Goal: Use online tool/utility: Utilize a website feature to perform a specific function

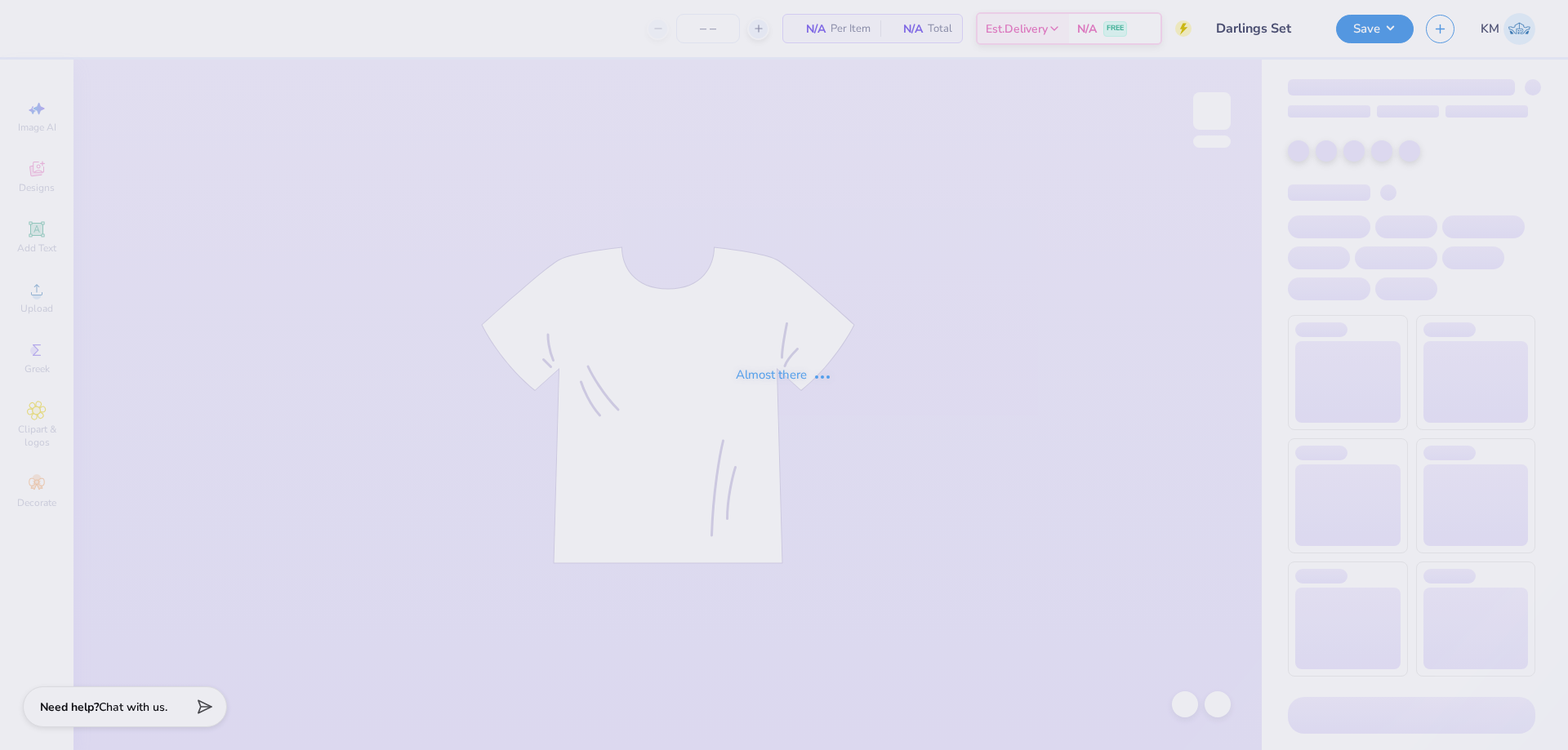
type input "12"
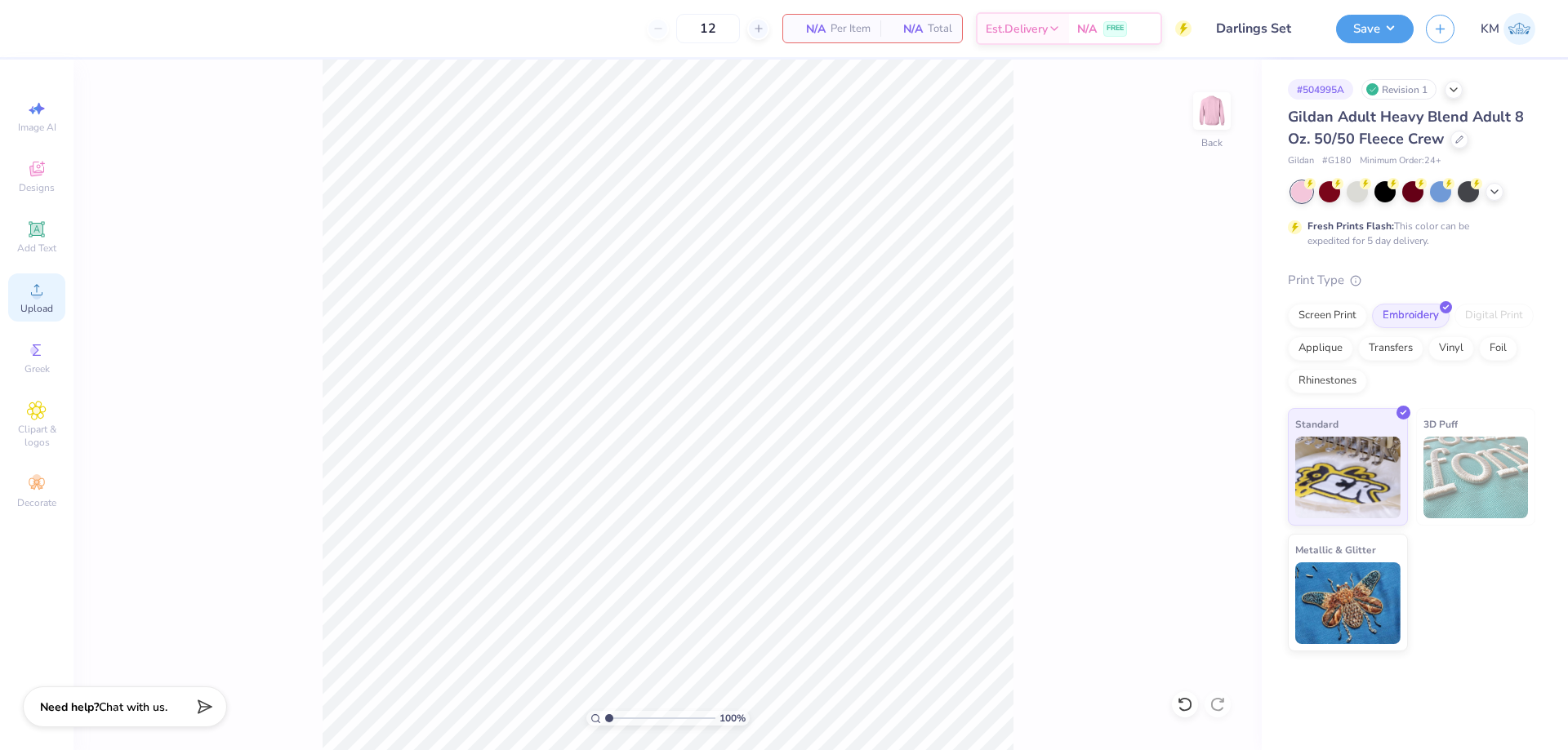
click at [28, 298] on icon at bounding box center [37, 289] width 19 height 19
click at [48, 295] on div "Upload" at bounding box center [36, 297] width 57 height 48
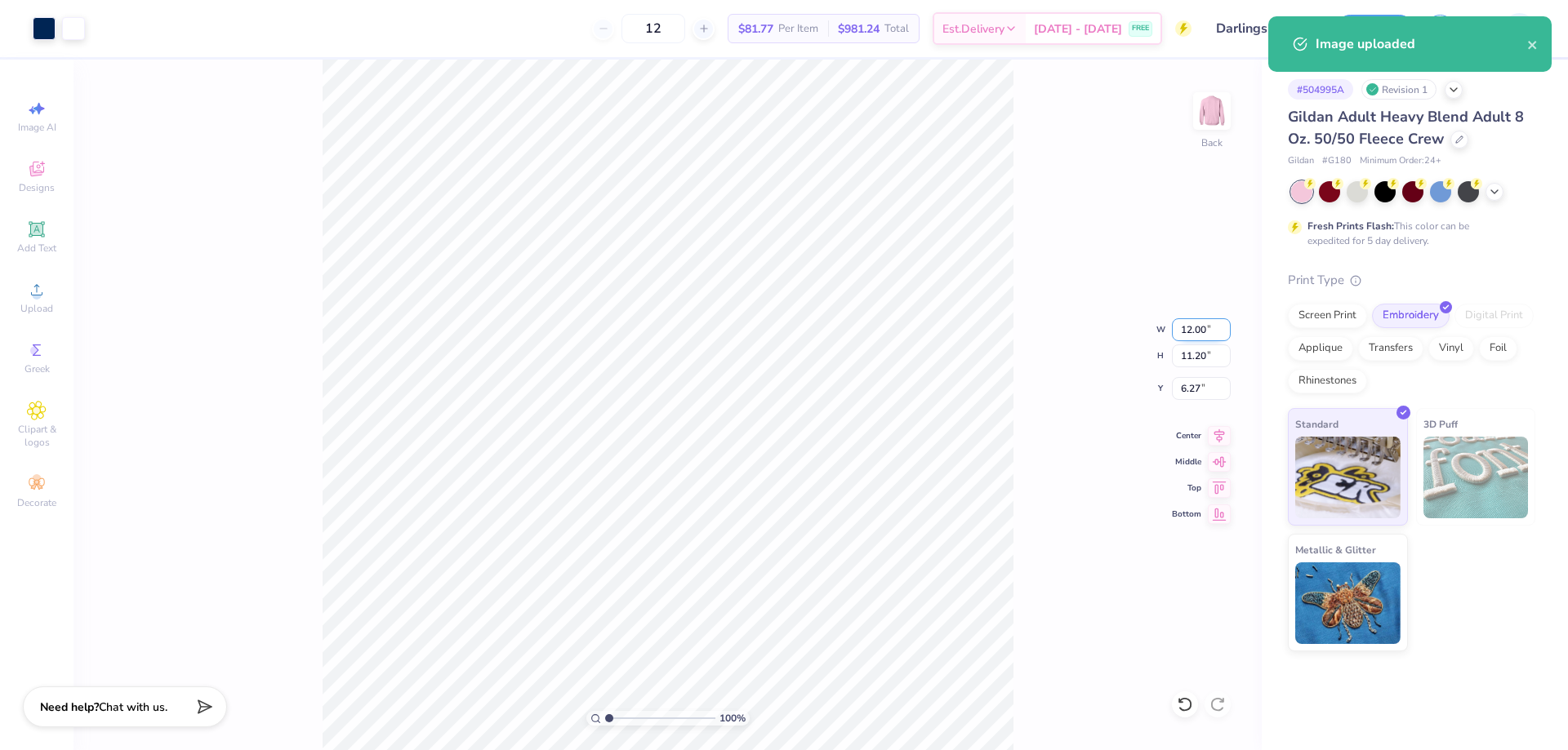
click at [1188, 326] on input "12.00" at bounding box center [1200, 330] width 59 height 23
type input "2.00"
type input "1.87"
click at [1187, 387] on input "10.94" at bounding box center [1200, 389] width 59 height 23
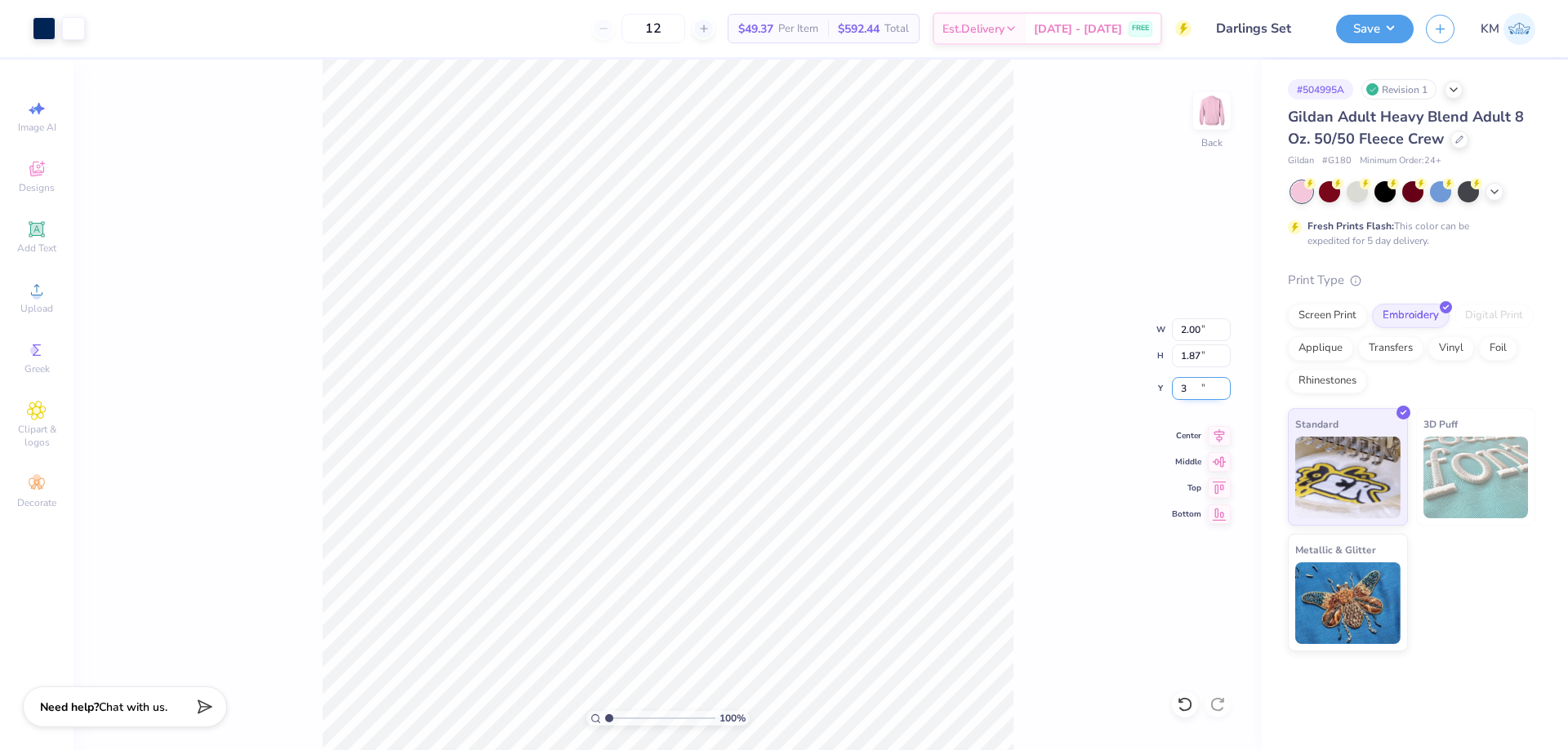
type input "3.00"
click at [1407, 28] on button "Save" at bounding box center [1375, 26] width 77 height 29
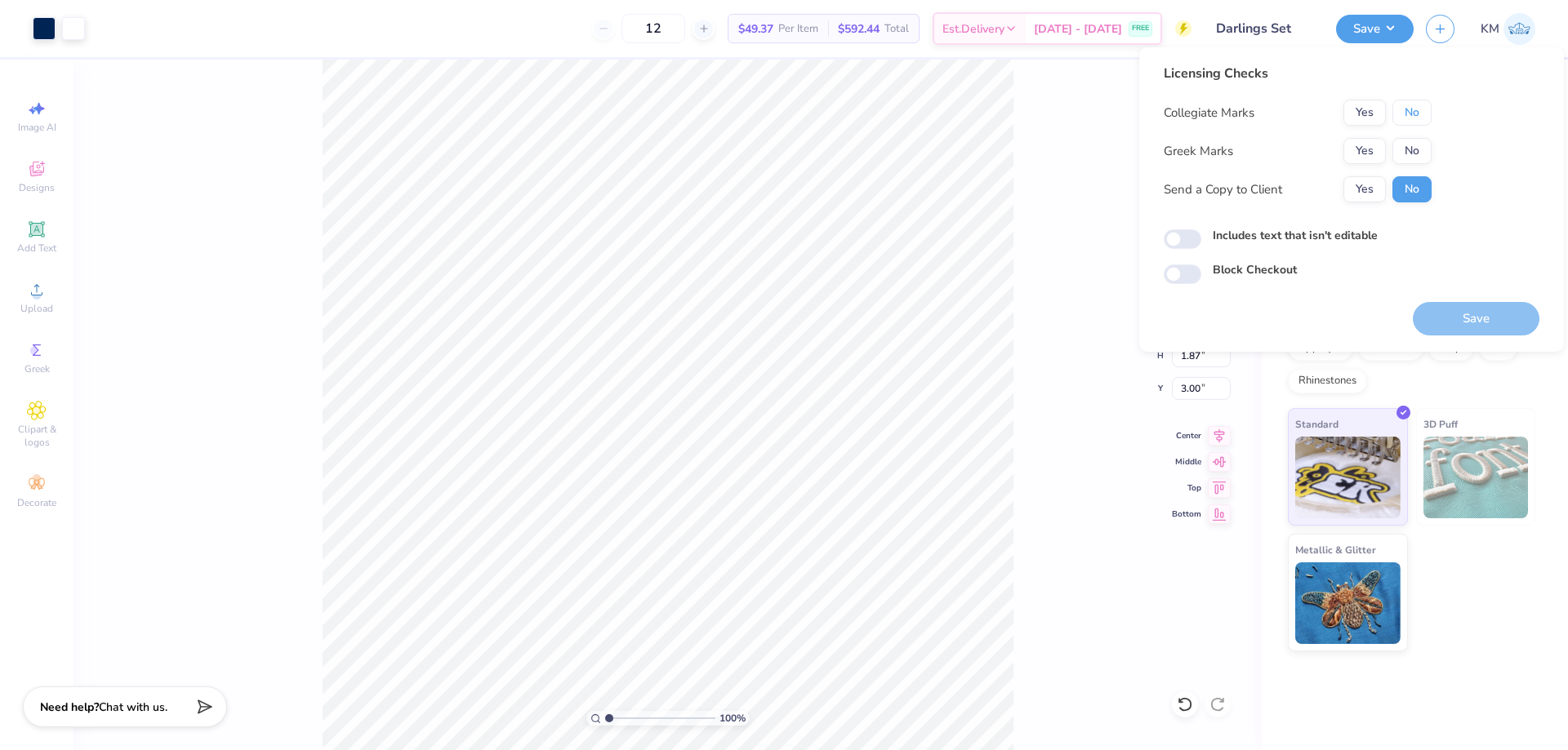
drag, startPoint x: 1418, startPoint y: 114, endPoint x: 1414, endPoint y: 136, distance: 22.4
click at [1416, 123] on button "No" at bounding box center [1412, 113] width 39 height 26
click at [1412, 154] on button "No" at bounding box center [1412, 151] width 39 height 26
click at [1356, 187] on button "Yes" at bounding box center [1364, 189] width 42 height 26
click at [1440, 306] on button "Save" at bounding box center [1476, 318] width 126 height 33
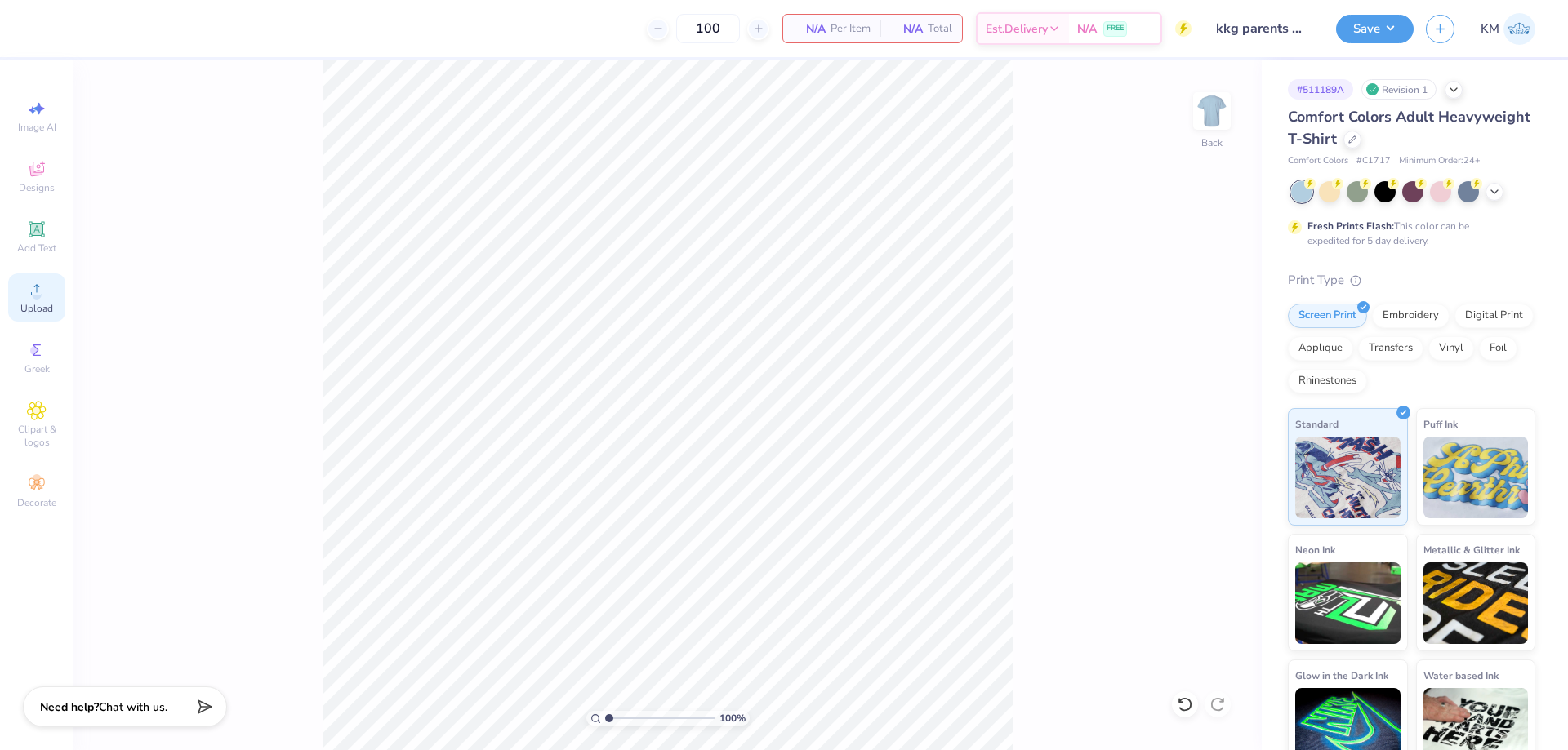
click at [42, 281] on icon at bounding box center [37, 289] width 19 height 19
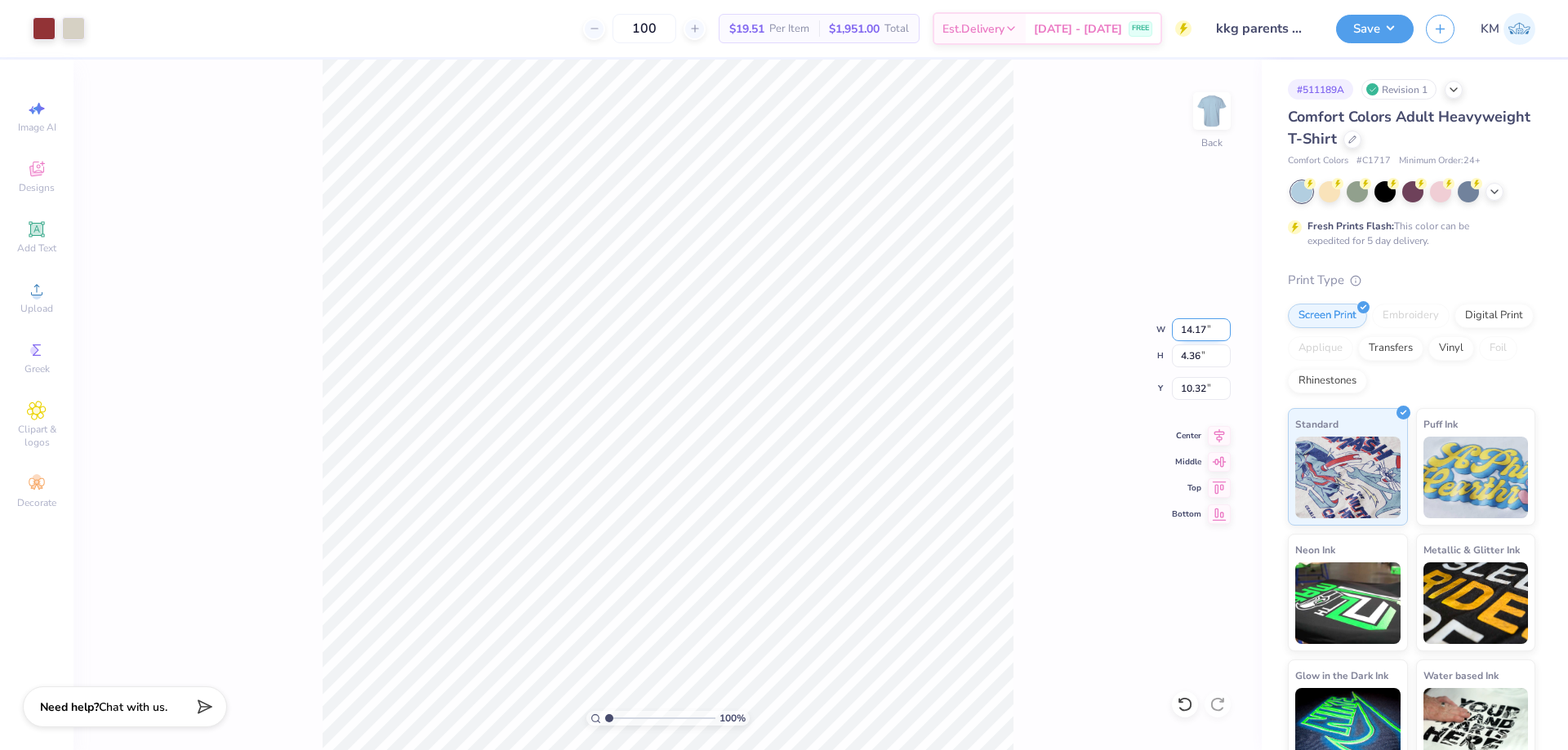
click at [1190, 332] on input "14.17" at bounding box center [1200, 330] width 59 height 23
click at [1189, 392] on input "10.32" at bounding box center [1200, 389] width 59 height 23
type input "11.00"
type input "3.38"
type input "3.00"
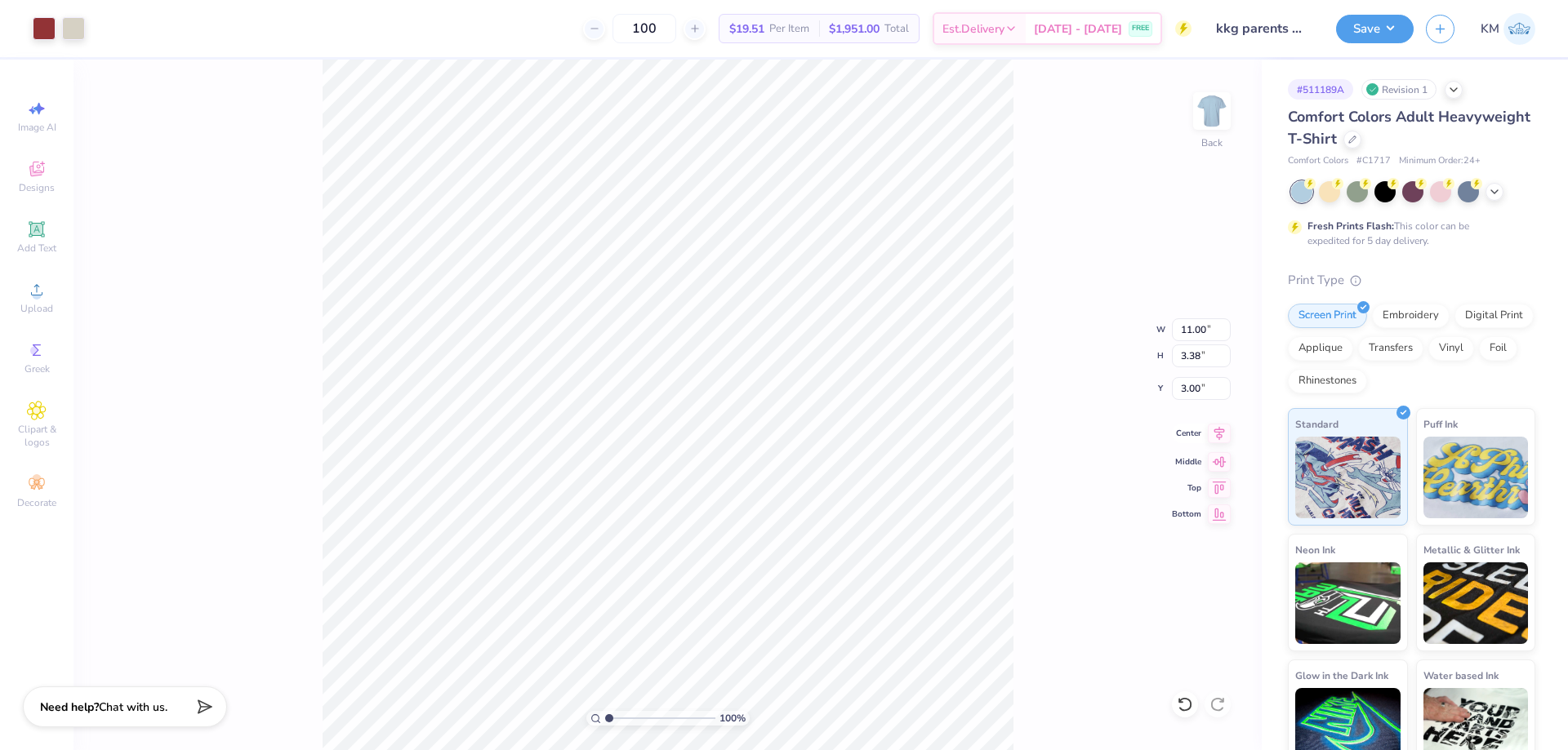
click at [1219, 439] on icon at bounding box center [1219, 433] width 23 height 19
click at [1221, 438] on icon at bounding box center [1219, 433] width 23 height 19
click at [1378, 33] on button "Save" at bounding box center [1375, 26] width 77 height 29
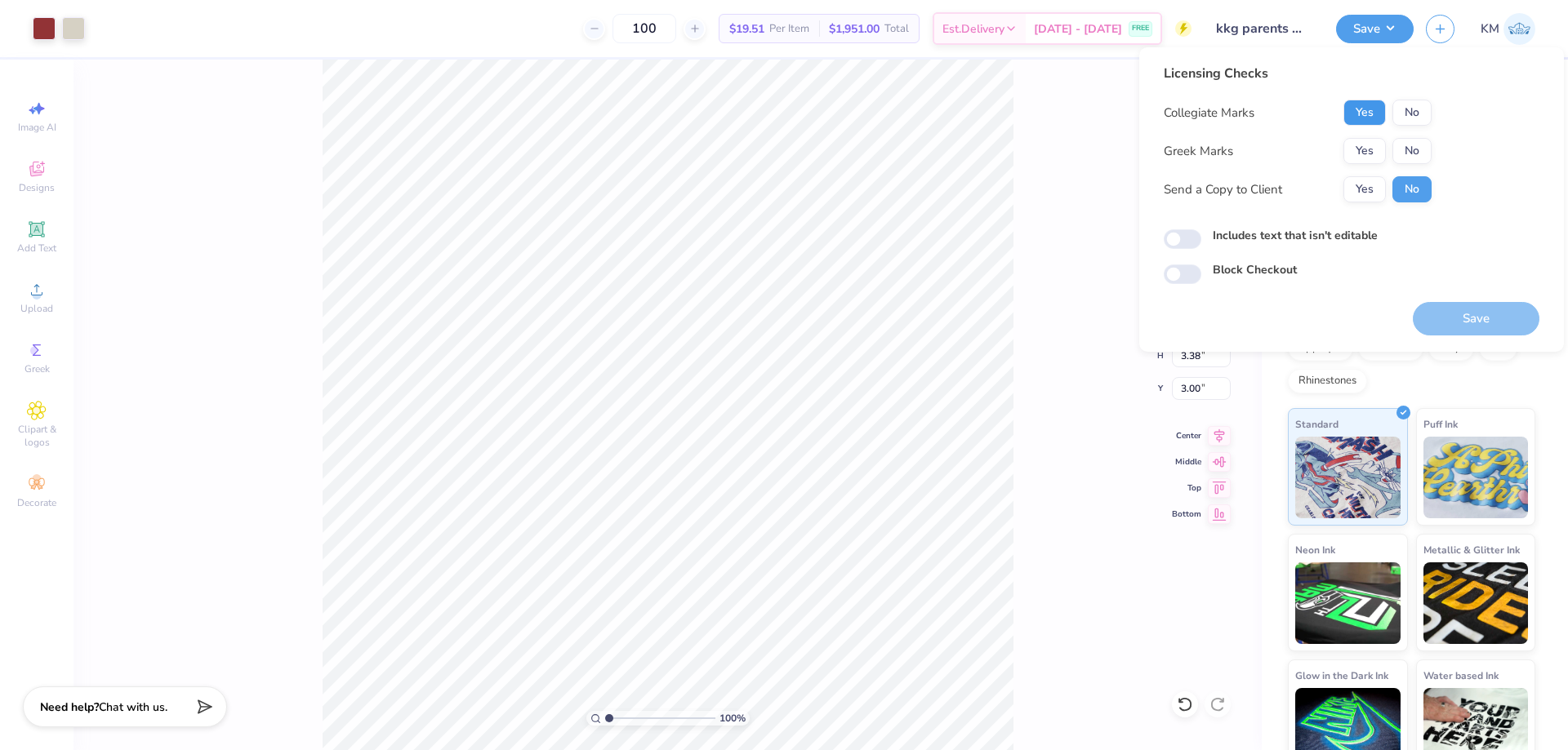
click at [1380, 111] on button "Yes" at bounding box center [1364, 113] width 42 height 26
click at [1373, 144] on button "Yes" at bounding box center [1364, 151] width 42 height 26
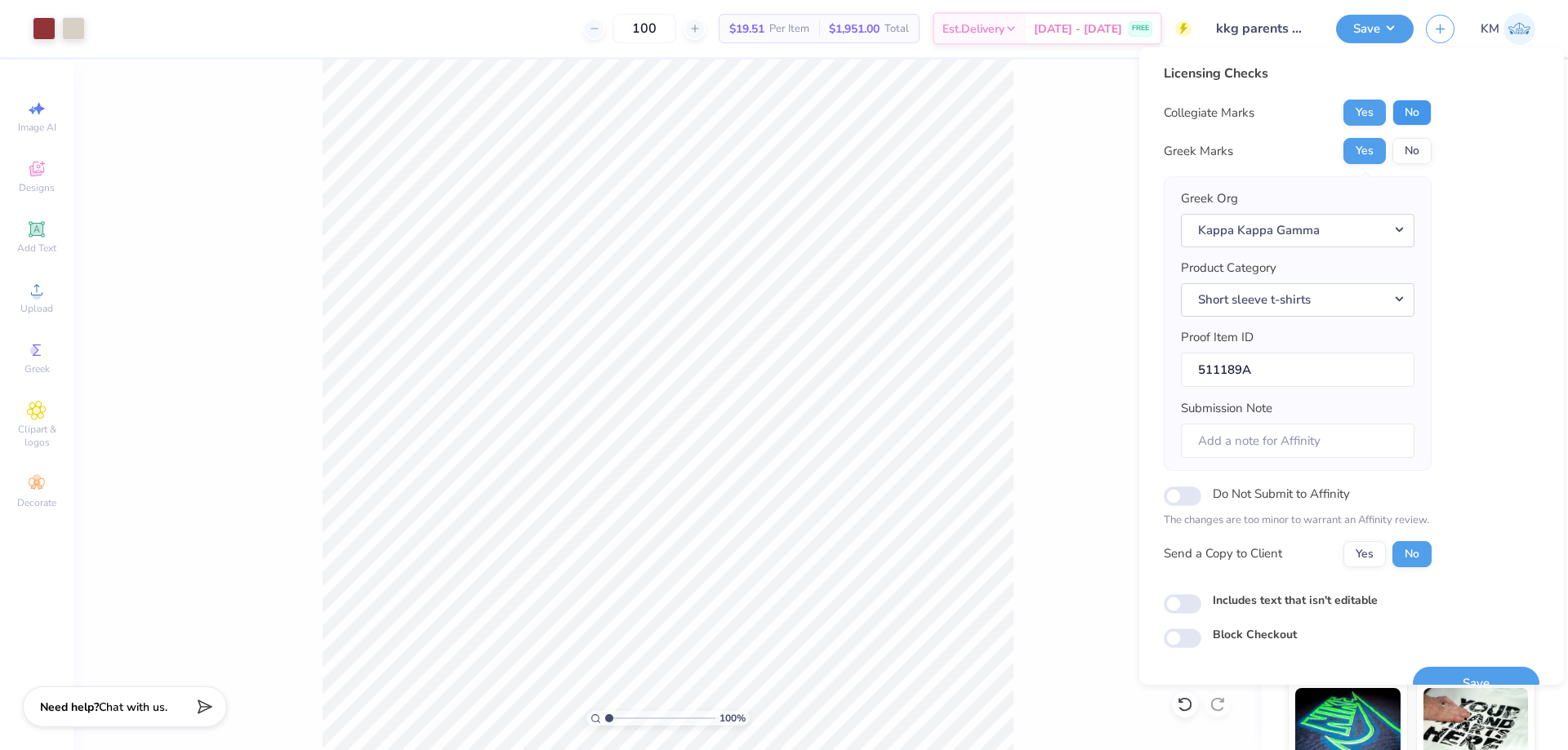
click at [1414, 109] on button "No" at bounding box center [1412, 113] width 39 height 26
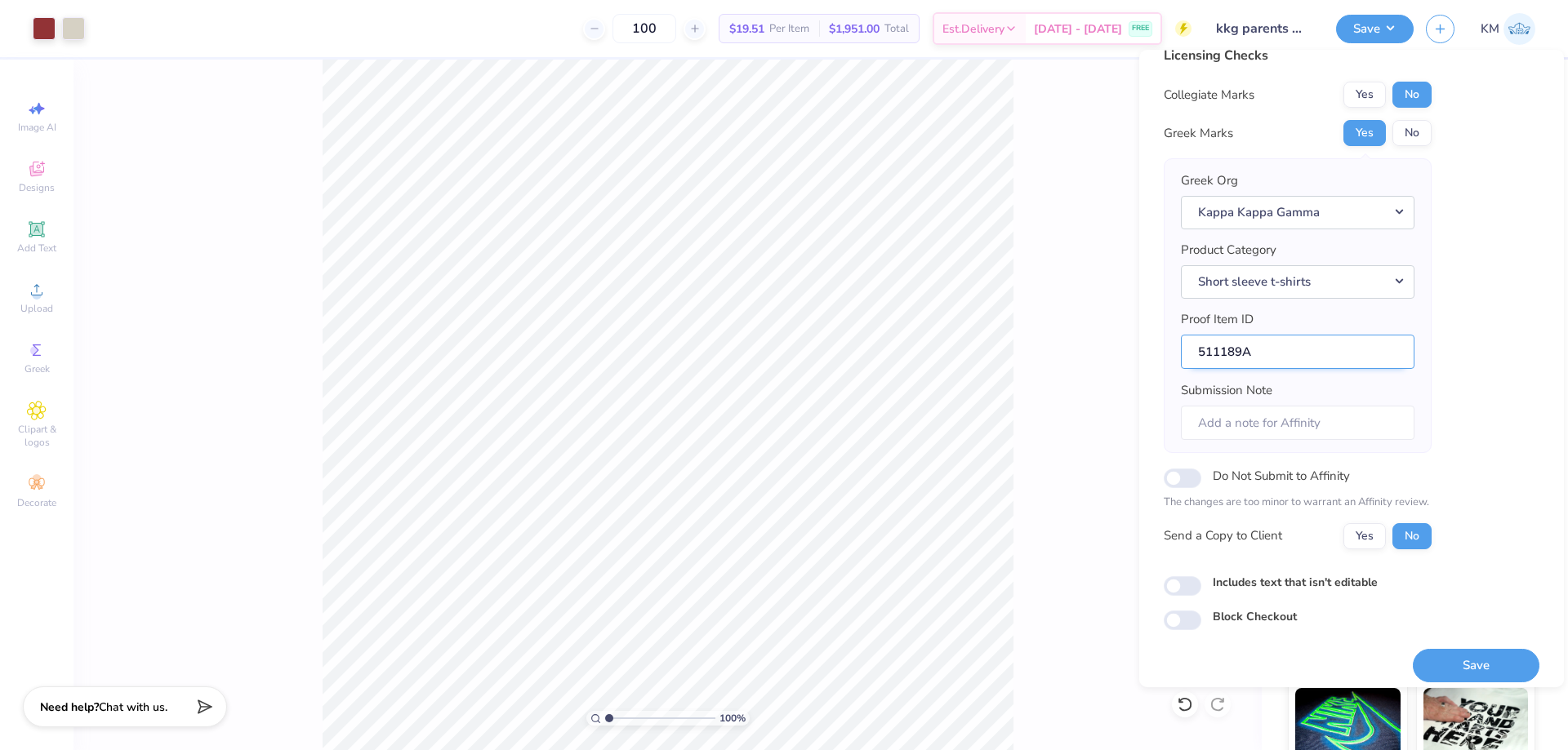
scroll to position [31, 0]
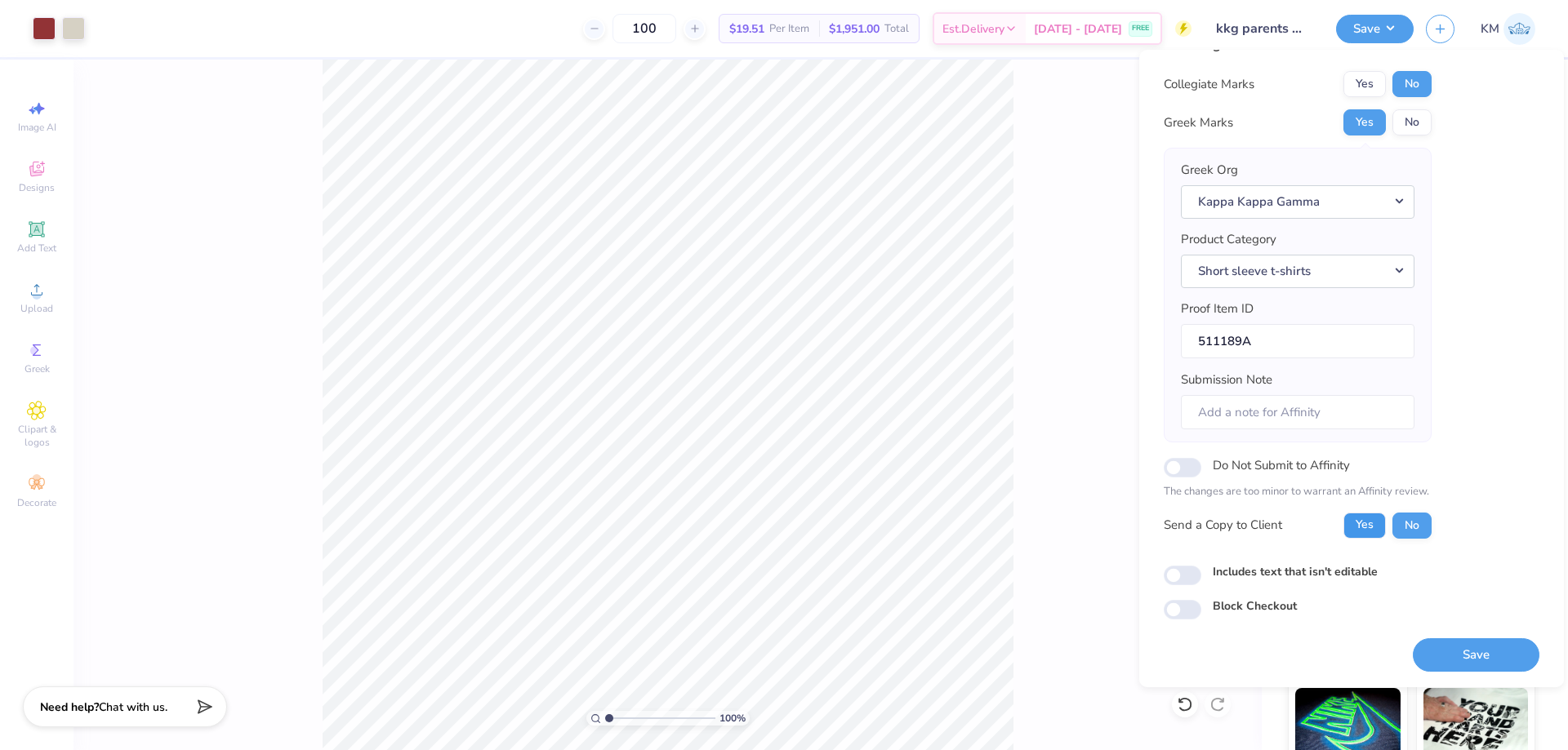
click at [1365, 531] on button "Yes" at bounding box center [1364, 525] width 42 height 26
click at [1466, 652] on button "Save" at bounding box center [1476, 655] width 126 height 33
